Goal: Task Accomplishment & Management: Use online tool/utility

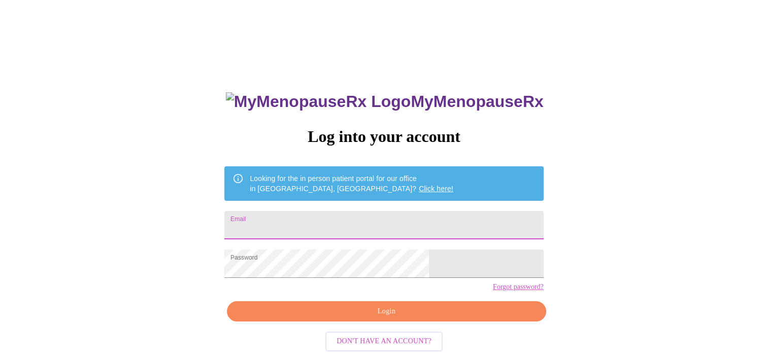
click at [418, 221] on input "Email" at bounding box center [383, 225] width 319 height 28
type input "[EMAIL_ADDRESS][DOMAIN_NAME]"
click at [398, 223] on input "[EMAIL_ADDRESS][DOMAIN_NAME]" at bounding box center [383, 225] width 319 height 28
drag, startPoint x: 408, startPoint y: 217, endPoint x: 257, endPoint y: 219, distance: 151.7
click at [257, 219] on div "MyMenopauseRx Log into your account Looking for the in person patient portal fo…" at bounding box center [384, 219] width 760 height 431
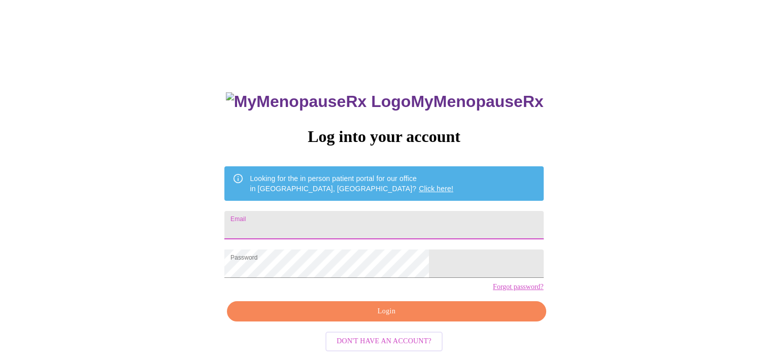
click at [331, 225] on input "Email" at bounding box center [383, 225] width 319 height 28
click at [331, 223] on input "Email" at bounding box center [383, 225] width 319 height 28
type input "[EMAIL_ADDRESS][DOMAIN_NAME]"
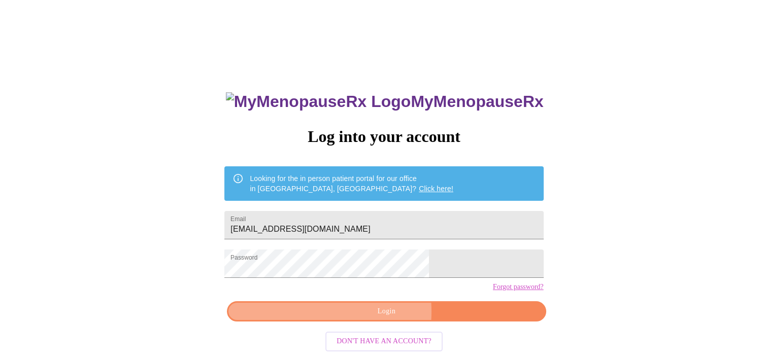
click at [351, 318] on span "Login" at bounding box center [385, 311] width 295 height 13
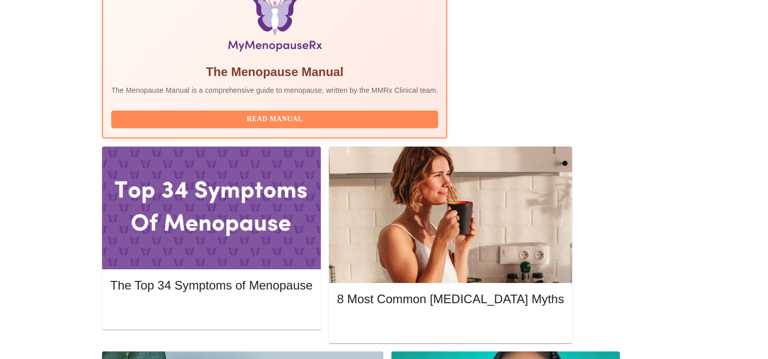
scroll to position [355, 0]
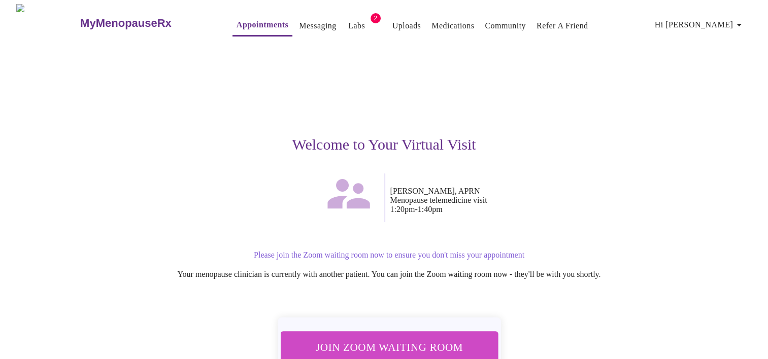
click at [467, 343] on span "Join Zoom Waiting Room" at bounding box center [388, 347] width 191 height 19
